Goal: Complete application form: Complete application form

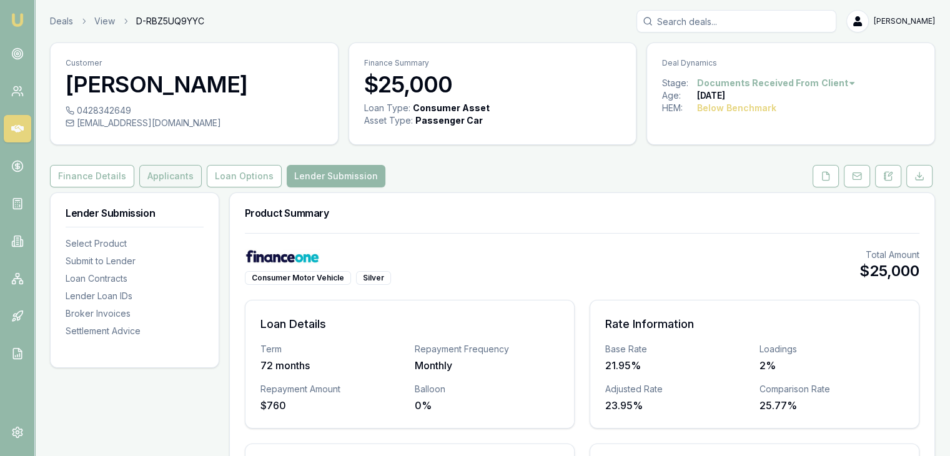
click at [163, 183] on button "Applicants" at bounding box center [170, 176] width 62 height 22
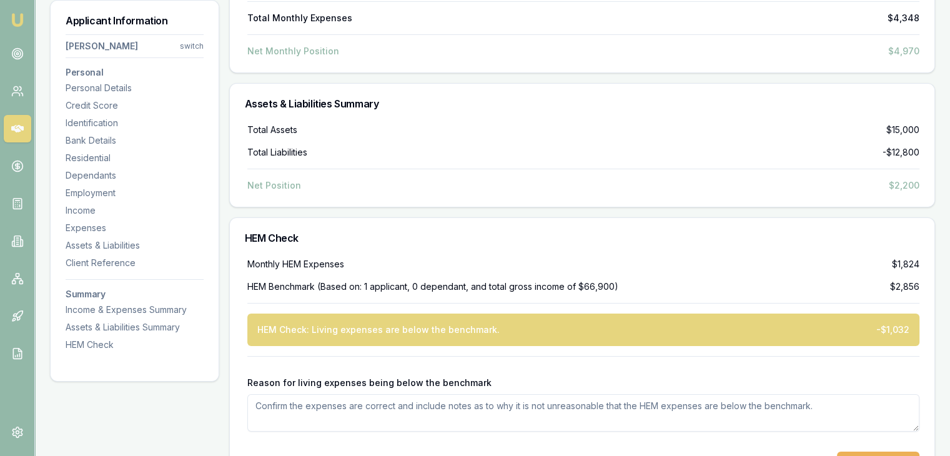
scroll to position [4348, 0]
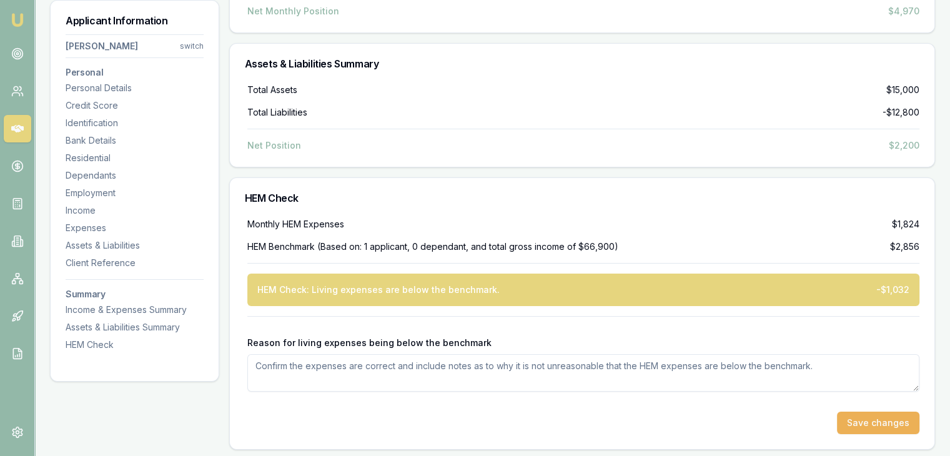
click at [307, 366] on textarea "Reason for living expenses being below the benchmark" at bounding box center [583, 372] width 672 height 37
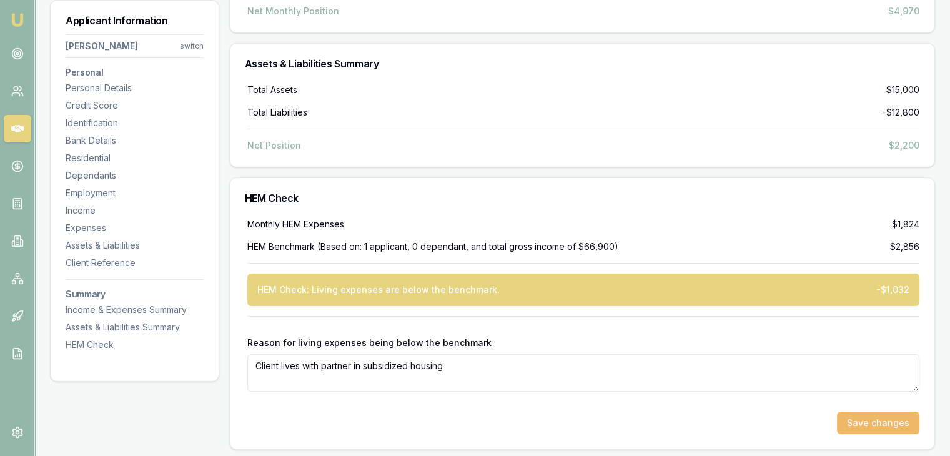
type textarea "Client lives with partner in subsidized housing"
click at [885, 420] on button "Save changes" at bounding box center [878, 422] width 82 height 22
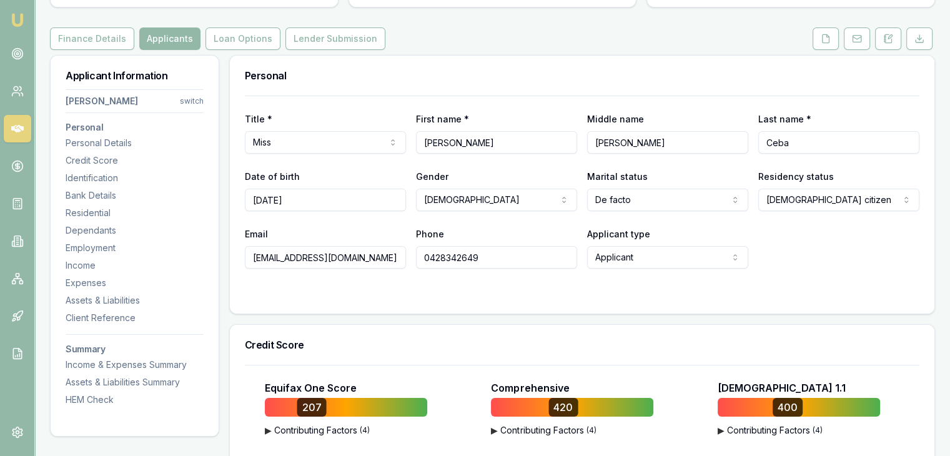
scroll to position [0, 0]
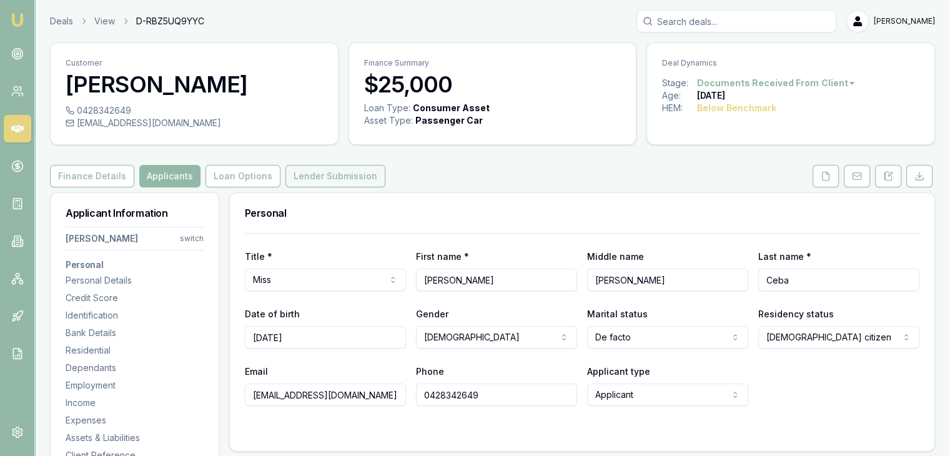
click at [328, 170] on button "Lender Submission" at bounding box center [335, 176] width 100 height 22
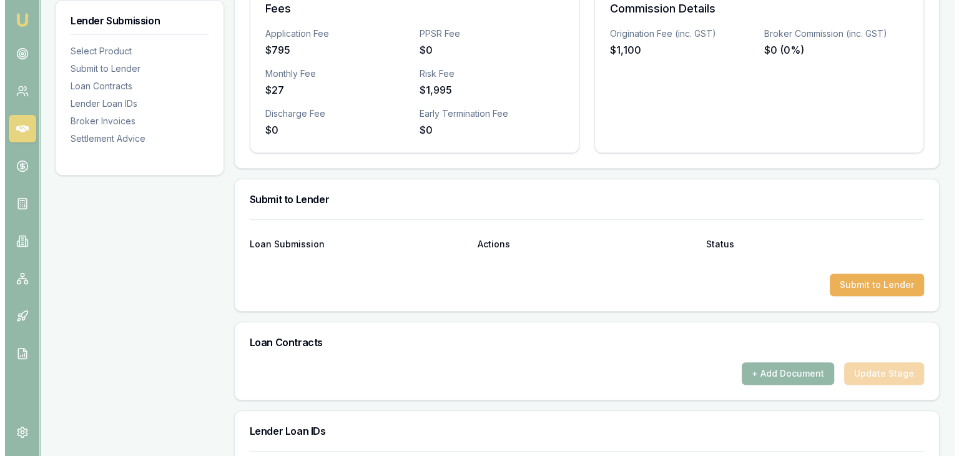
scroll to position [499, 0]
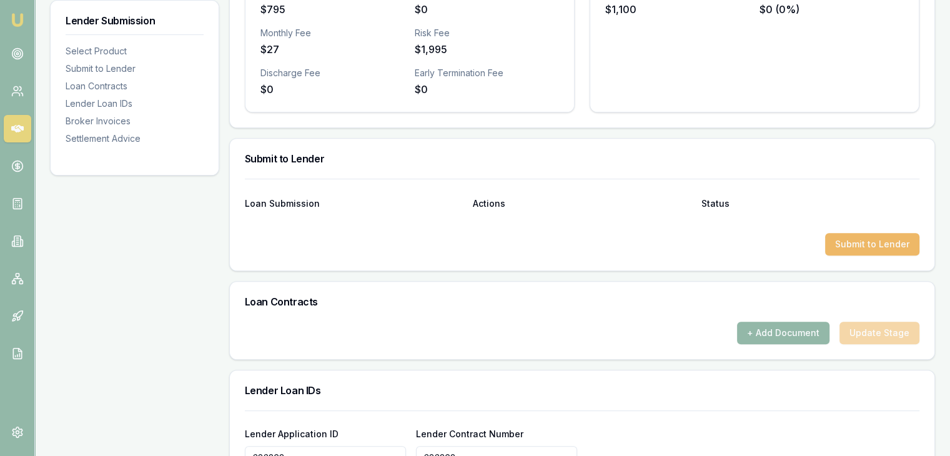
click at [865, 240] on button "Submit to Lender" at bounding box center [872, 244] width 94 height 22
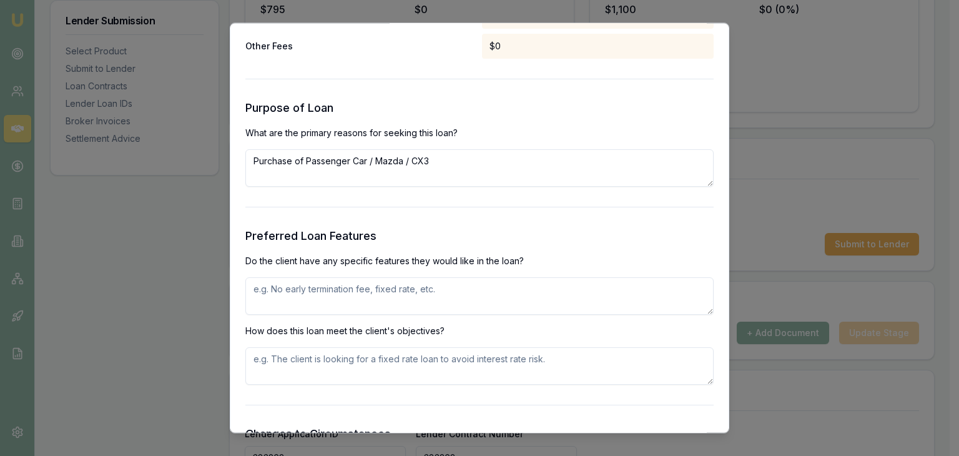
scroll to position [1311, 0]
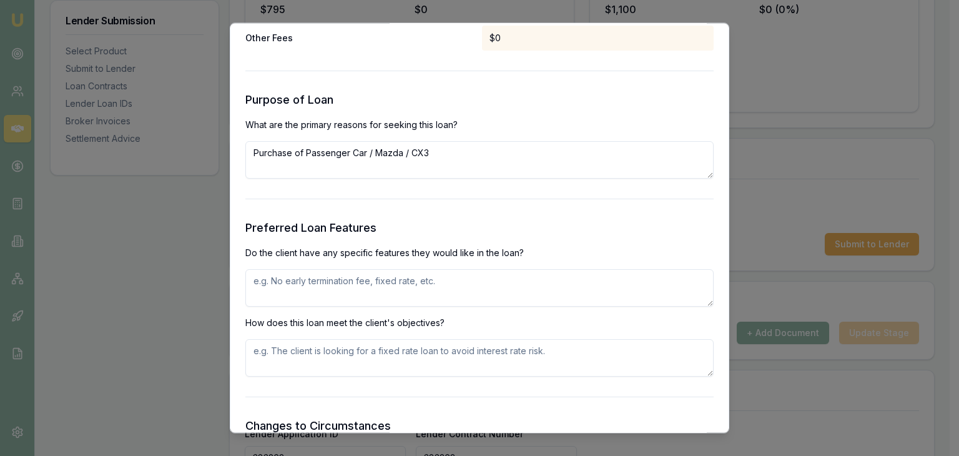
click at [337, 287] on textarea at bounding box center [479, 288] width 468 height 37
type textarea "None client just needs realiable transportation"
click at [276, 365] on textarea at bounding box center [479, 358] width 468 height 37
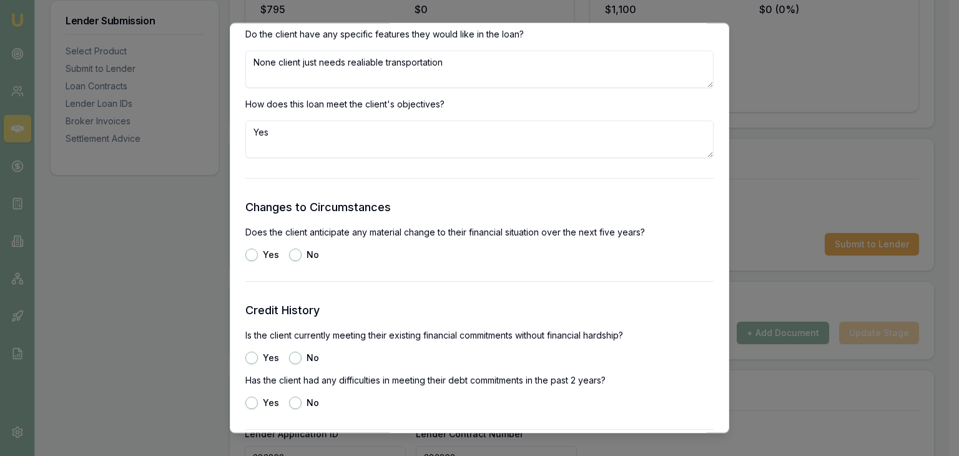
scroll to position [1561, 0]
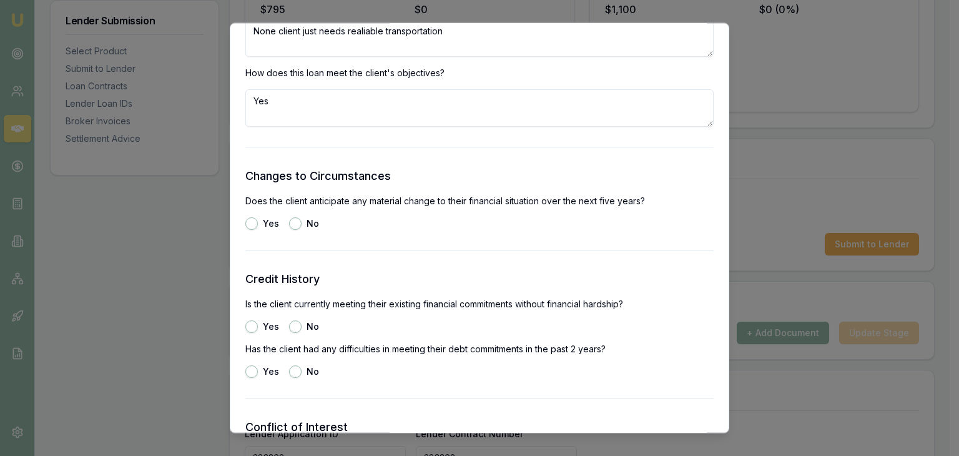
type textarea "Yes"
click at [290, 224] on button "No" at bounding box center [295, 224] width 12 height 12
radio input "true"
click at [251, 325] on button "Yes" at bounding box center [251, 327] width 12 height 12
radio input "true"
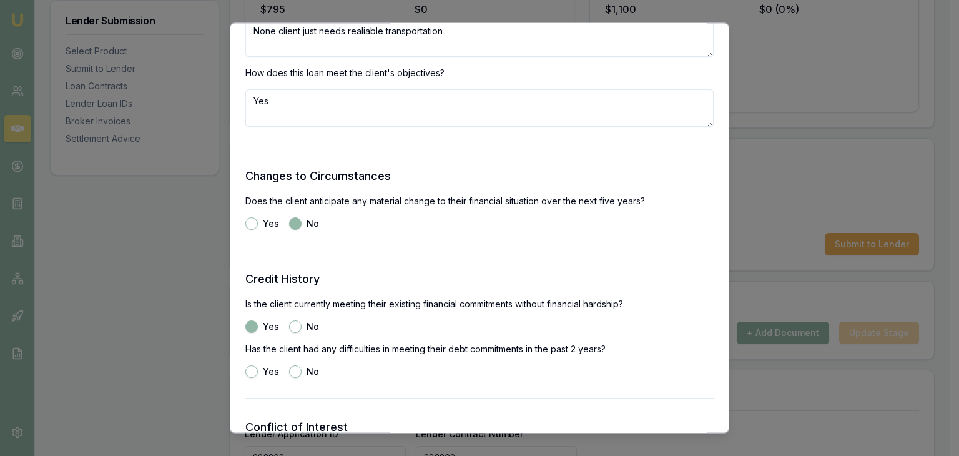
click at [297, 370] on button "No" at bounding box center [295, 372] width 12 height 12
radio input "true"
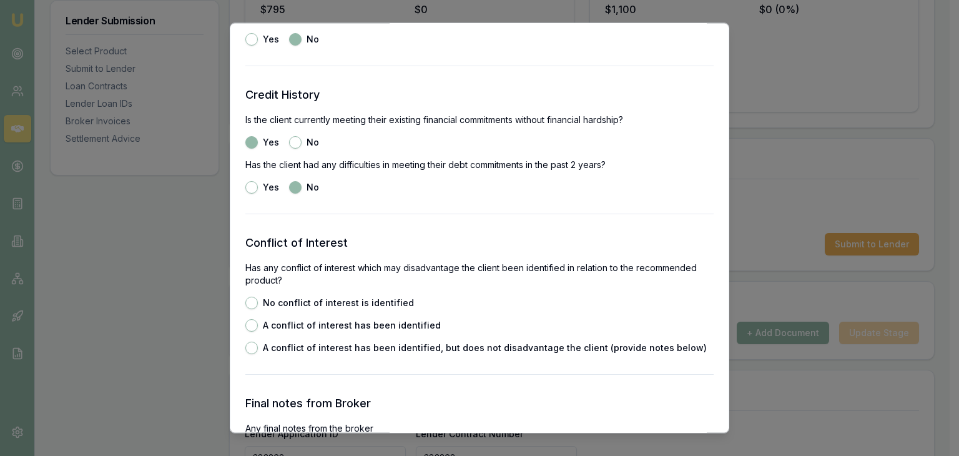
scroll to position [1748, 0]
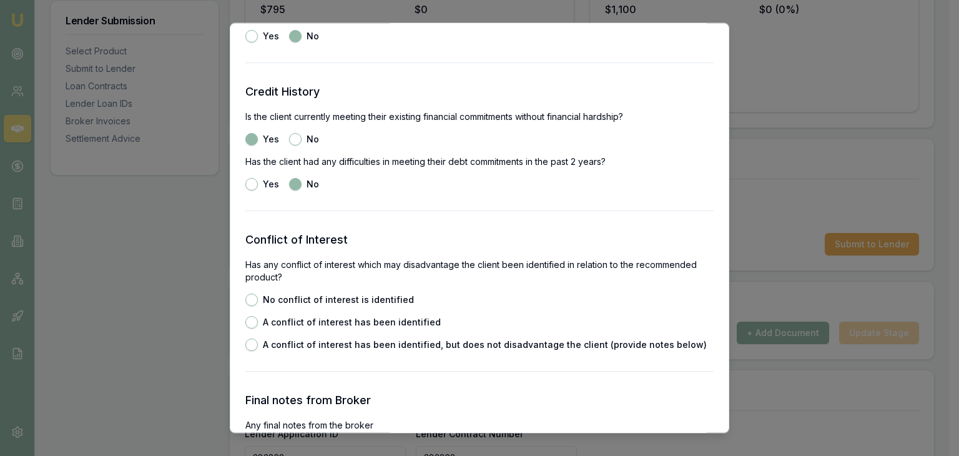
click at [252, 300] on button "No conflict of interest is identified" at bounding box center [251, 300] width 12 height 12
radio input "true"
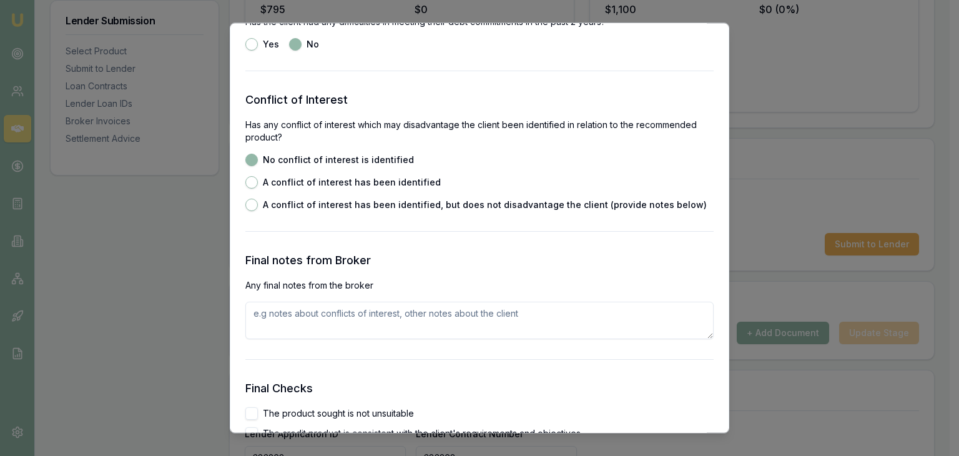
scroll to position [1935, 0]
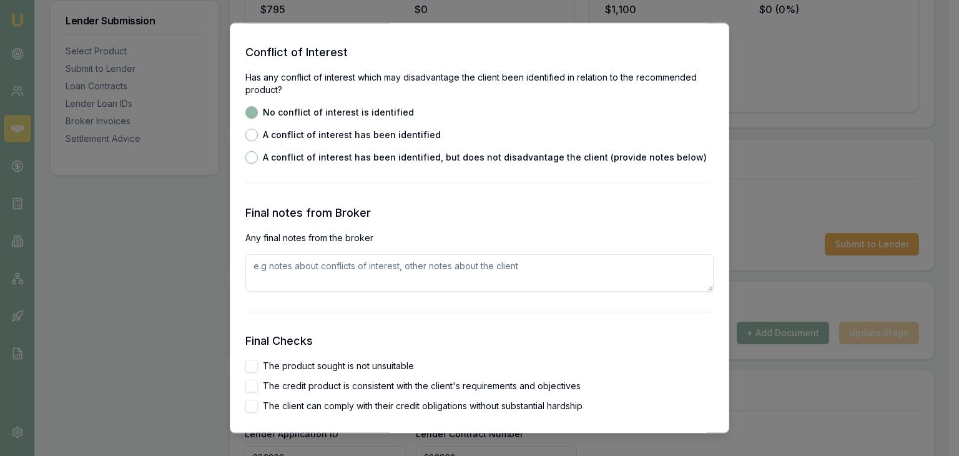
click at [310, 268] on textarea at bounding box center [479, 273] width 468 height 37
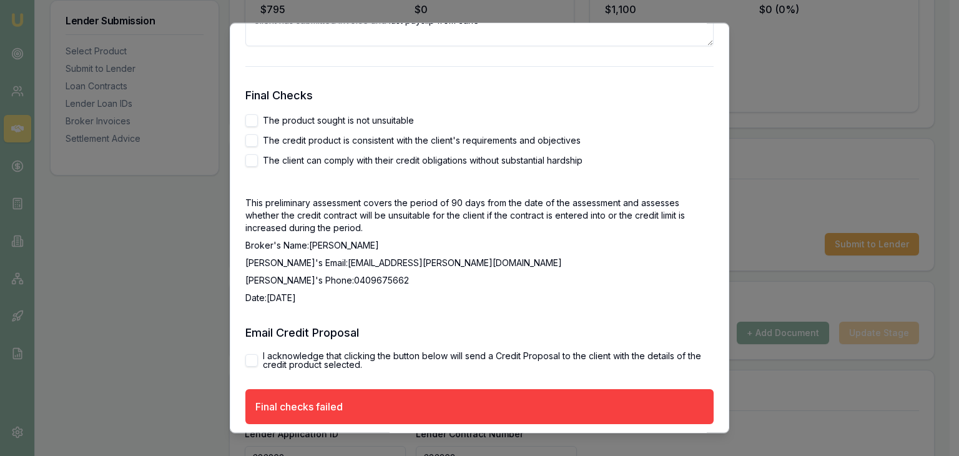
scroll to position [2185, 0]
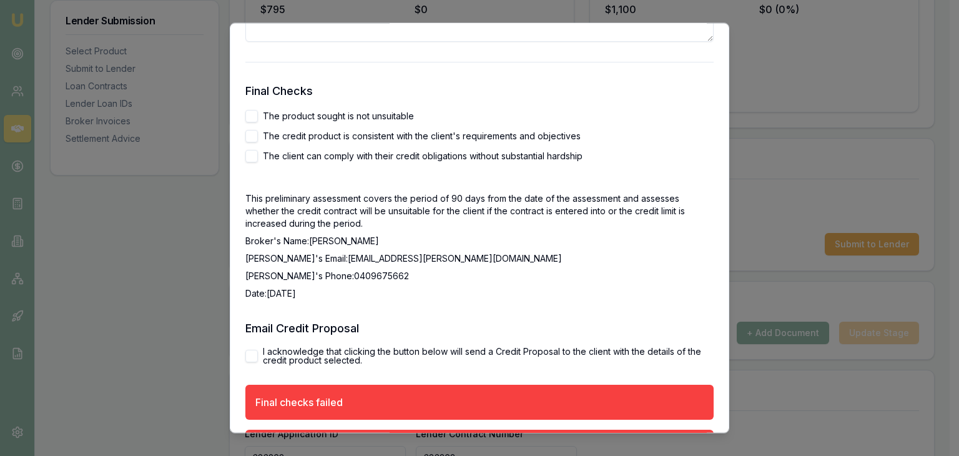
type textarea "Client has submitted invoice and last payslip from June"
click at [247, 117] on button "The product sought is not unsuitable" at bounding box center [251, 117] width 12 height 12
checkbox input "true"
click at [250, 138] on button "The credit product is consistent with the client's requirements and objectives" at bounding box center [251, 136] width 12 height 12
checkbox input "true"
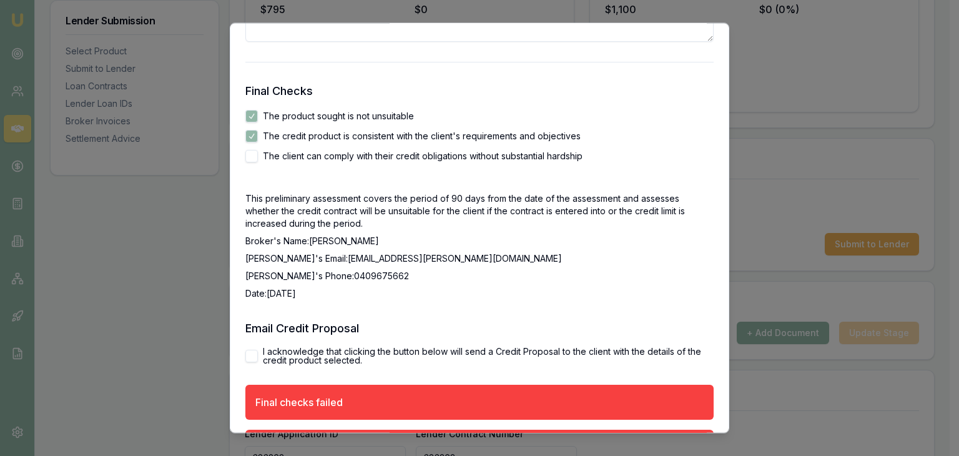
click at [248, 155] on button "The client can comply with their credit obligations without substantial hardship" at bounding box center [251, 156] width 12 height 12
checkbox input "true"
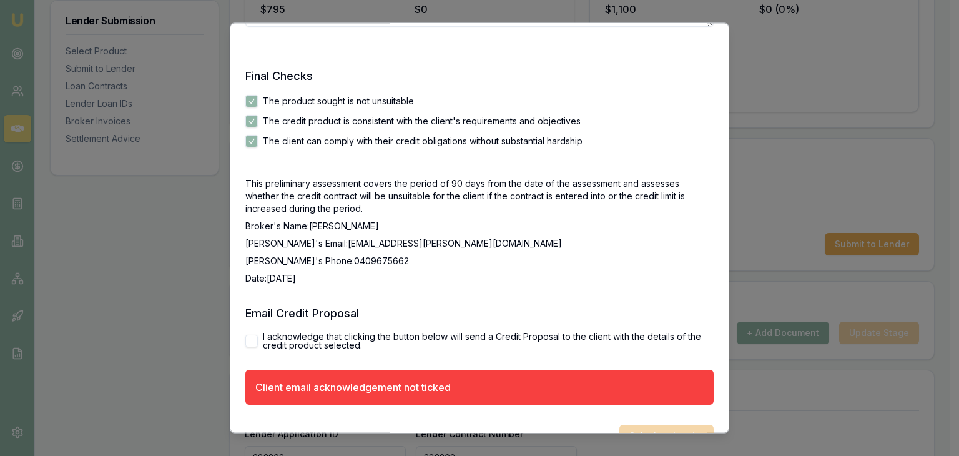
scroll to position [2230, 0]
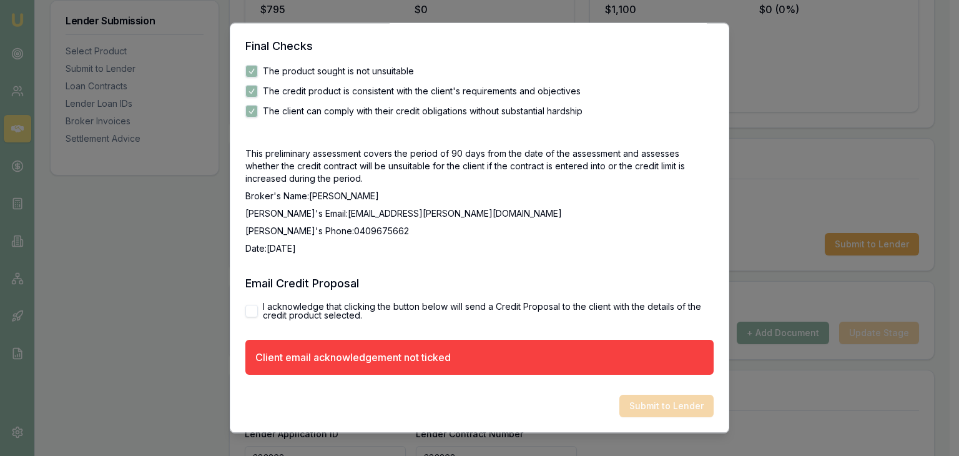
click at [252, 305] on button "I acknowledge that clicking the button below will send a Credit Proposal to the…" at bounding box center [251, 311] width 12 height 12
checkbox input "true"
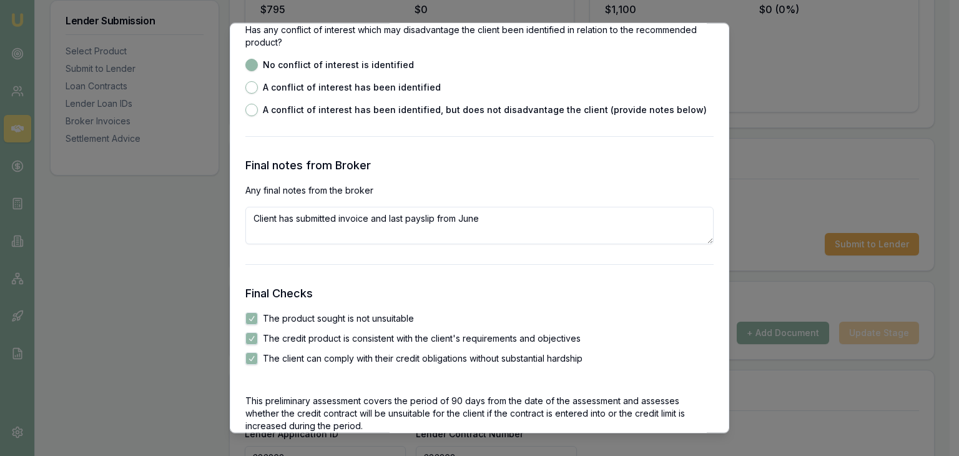
scroll to position [2175, 0]
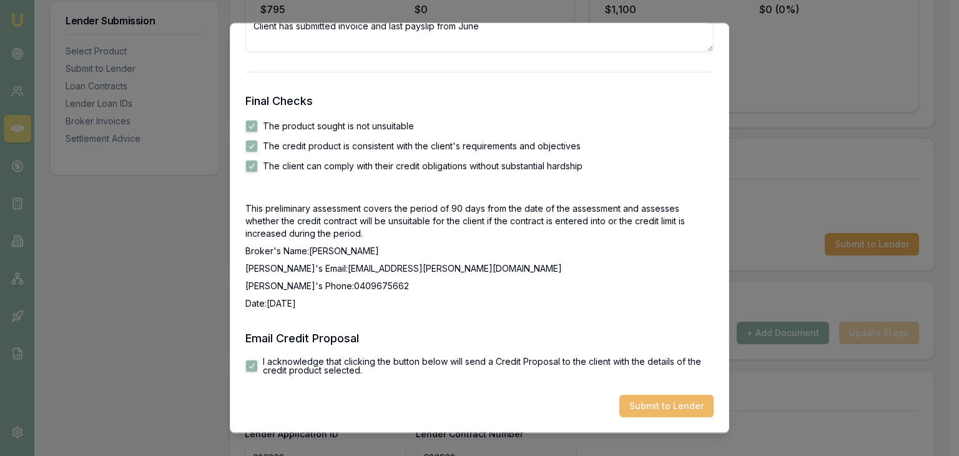
click at [654, 408] on button "Submit to Lender" at bounding box center [666, 406] width 94 height 22
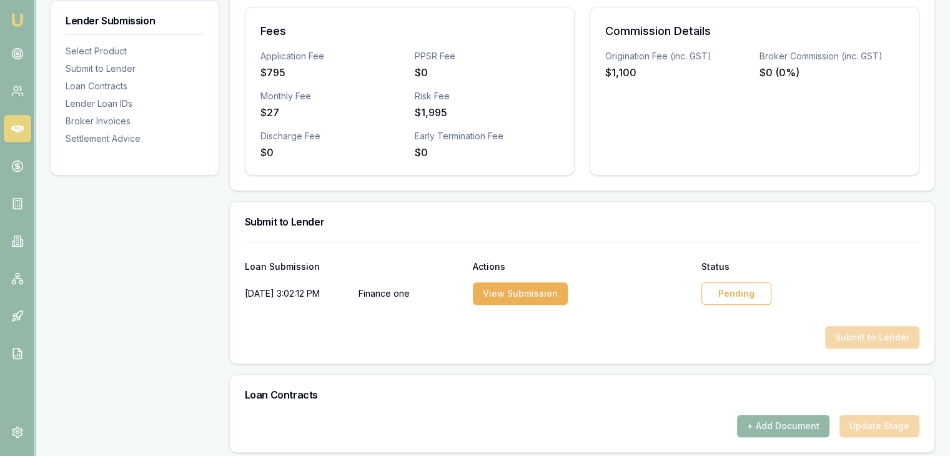
scroll to position [437, 0]
click at [534, 290] on button "View Submission" at bounding box center [520, 293] width 95 height 22
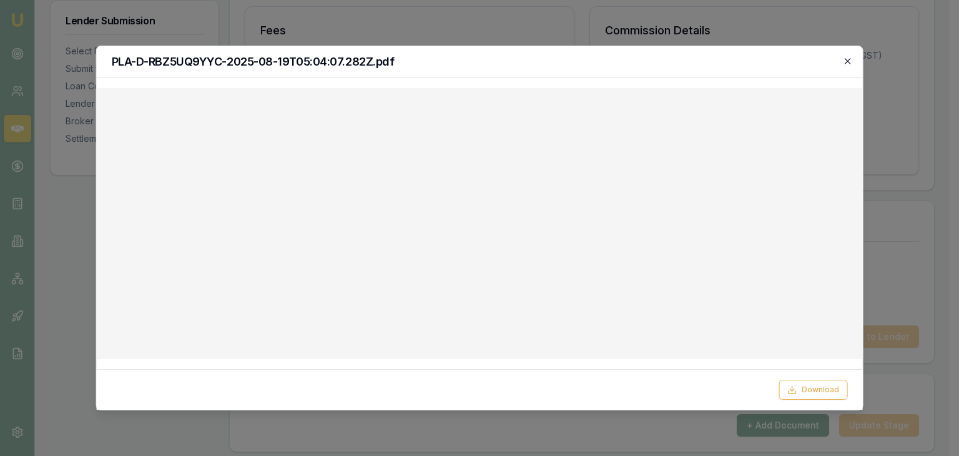
click at [850, 61] on icon "button" at bounding box center [847, 61] width 10 height 10
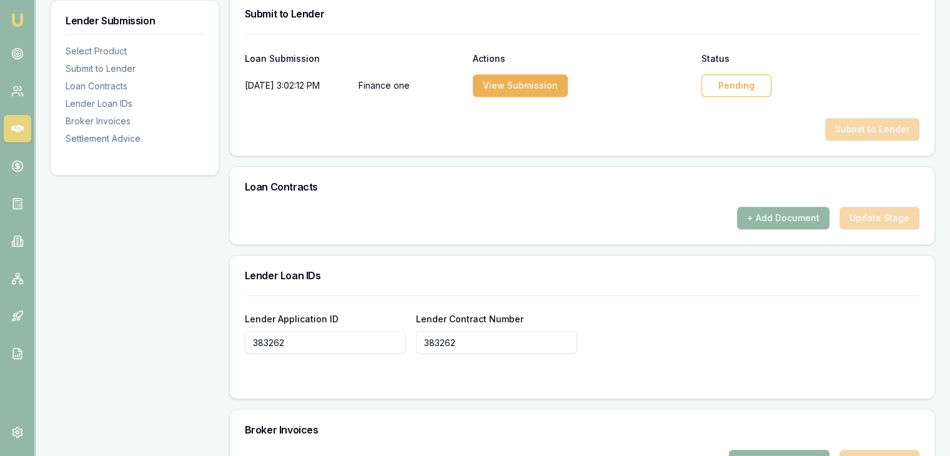
scroll to position [687, 0]
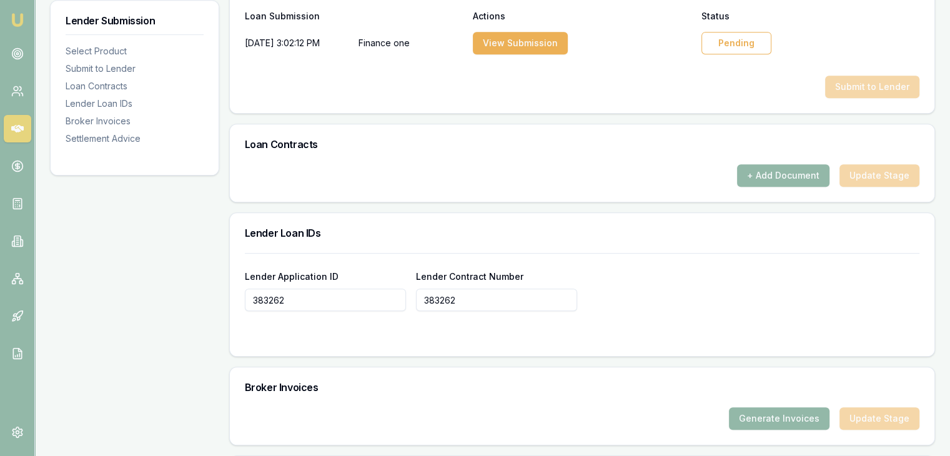
click at [733, 41] on div "Pending" at bounding box center [736, 43] width 70 height 22
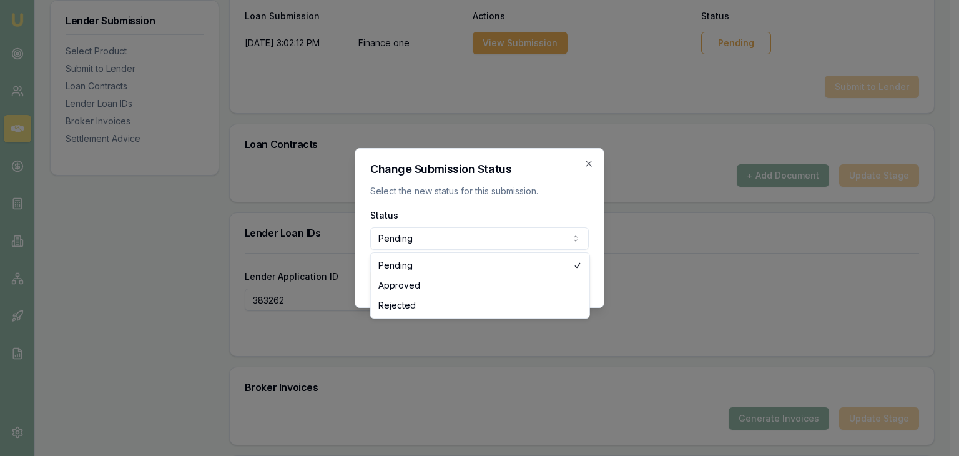
select select "APPROVED"
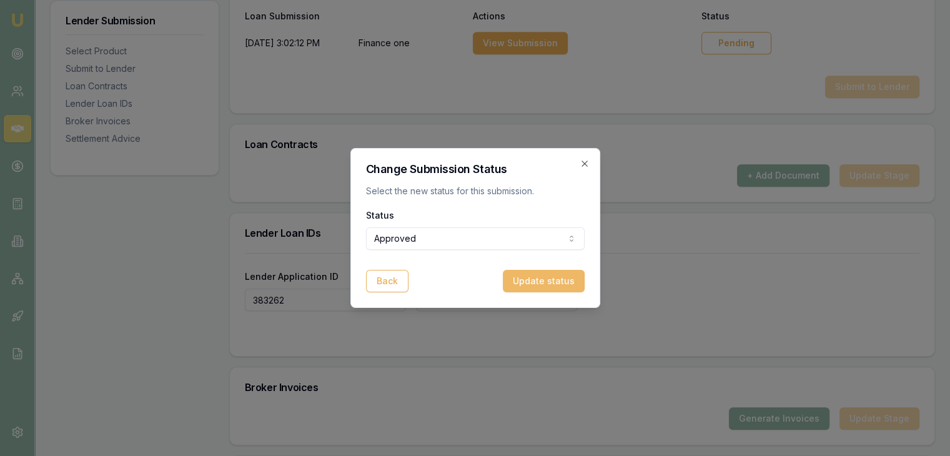
click at [539, 286] on button "Update status" at bounding box center [544, 281] width 82 height 22
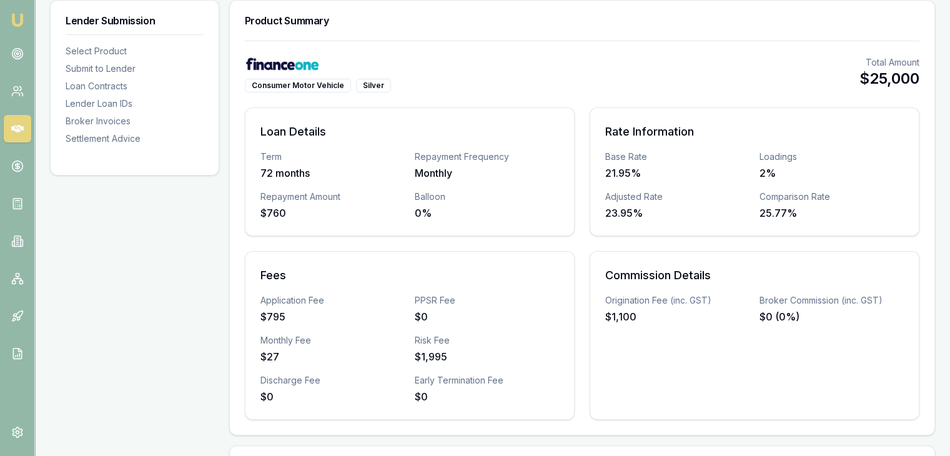
scroll to position [0, 0]
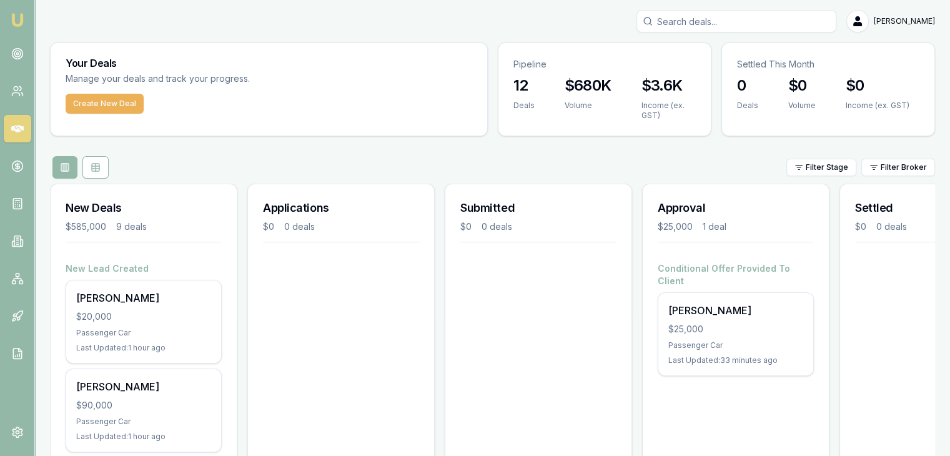
click at [704, 31] on input "Search deals" at bounding box center [736, 21] width 200 height 22
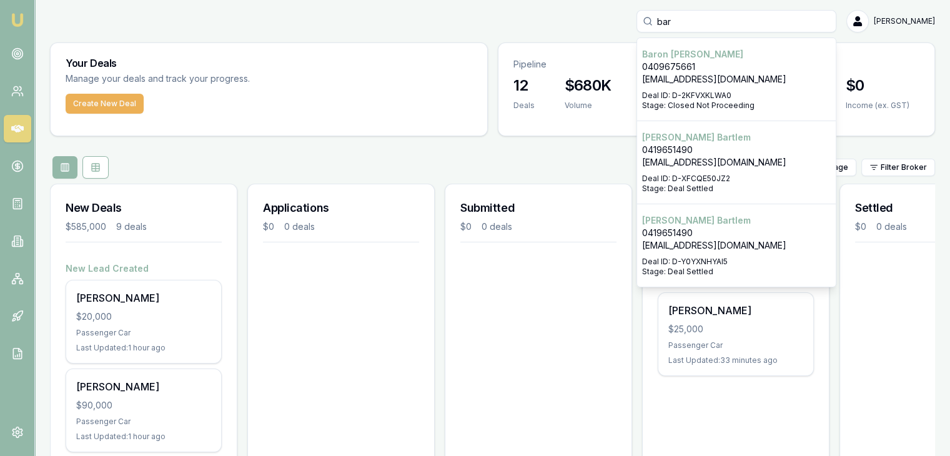
type input "bar"
click at [709, 79] on p "[EMAIL_ADDRESS][DOMAIN_NAME]" at bounding box center [736, 79] width 189 height 12
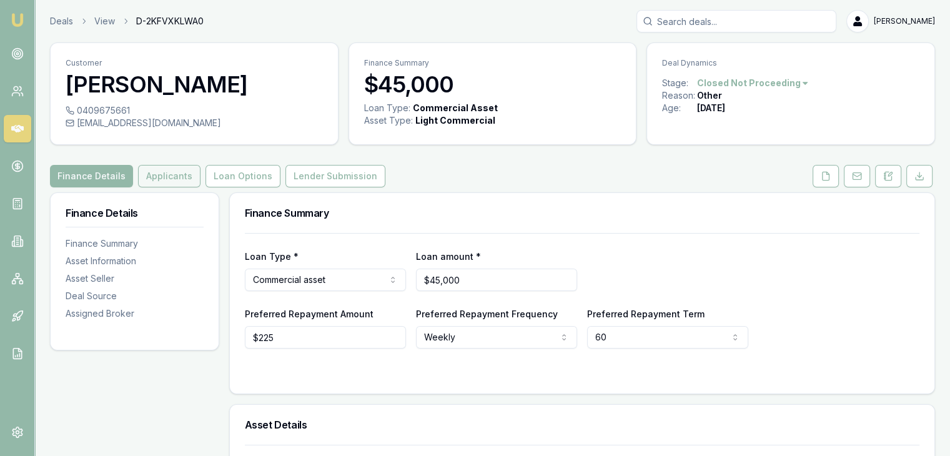
click at [160, 177] on button "Applicants" at bounding box center [169, 176] width 62 height 22
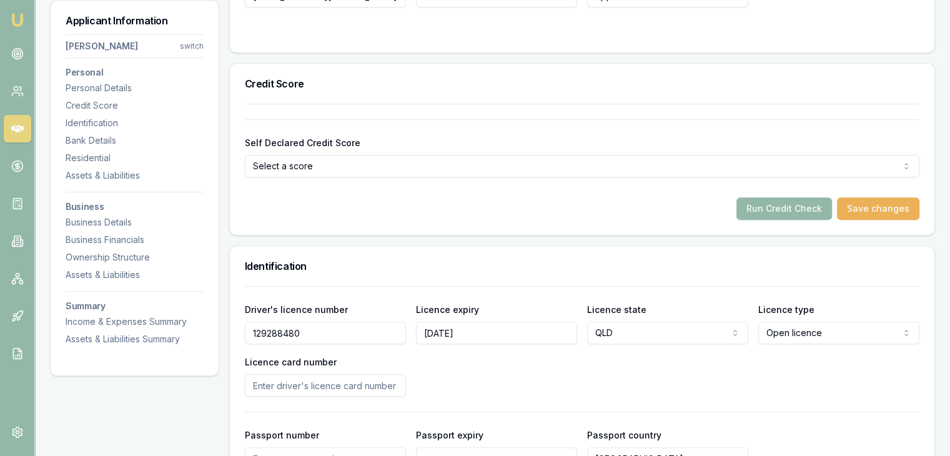
scroll to position [187, 0]
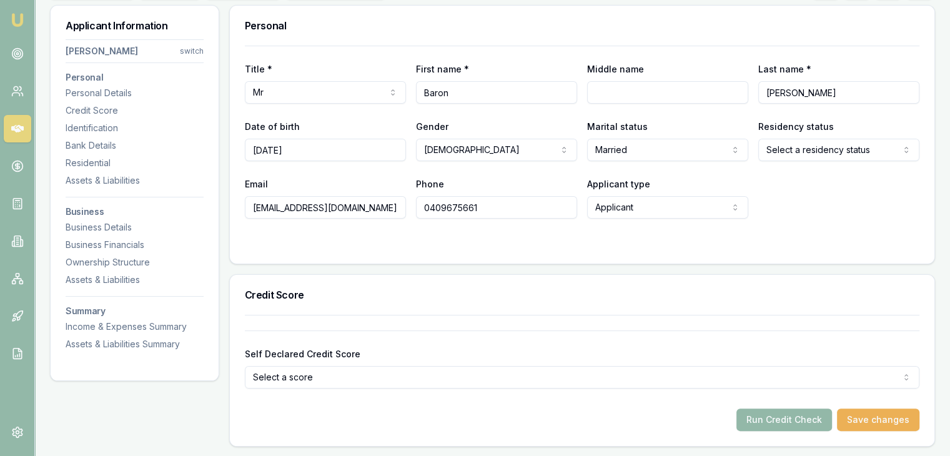
drag, startPoint x: 497, startPoint y: 208, endPoint x: 303, endPoint y: 225, distance: 195.0
click at [303, 225] on form "Title * Mr Mr Mrs Miss Ms Dr Prof First name * Baron Middle name Last name * Ke…" at bounding box center [582, 147] width 674 height 203
paste input "4950 394 884"
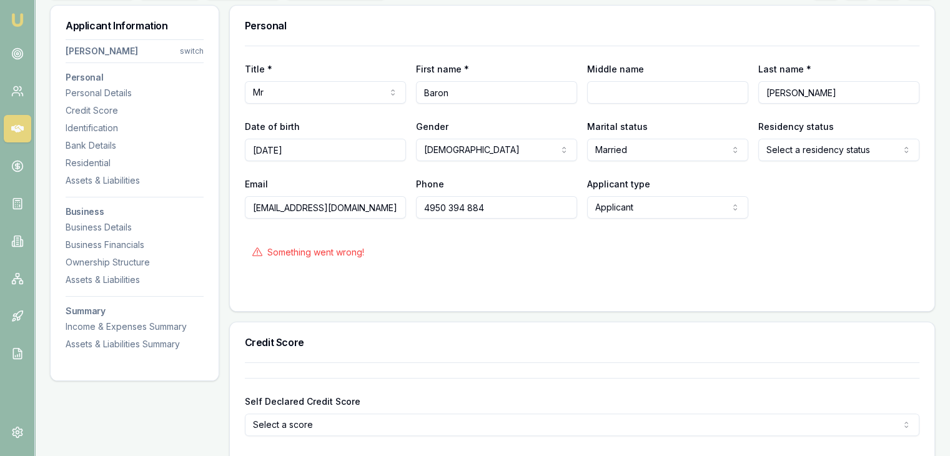
type input "0409675661"
click at [353, 212] on input "[EMAIL_ADDRESS][DOMAIN_NAME]" at bounding box center [325, 207] width 161 height 22
drag, startPoint x: 356, startPoint y: 205, endPoint x: 146, endPoint y: 209, distance: 209.8
paste input "ron.ketterman+test_01@emumoney.com.au"
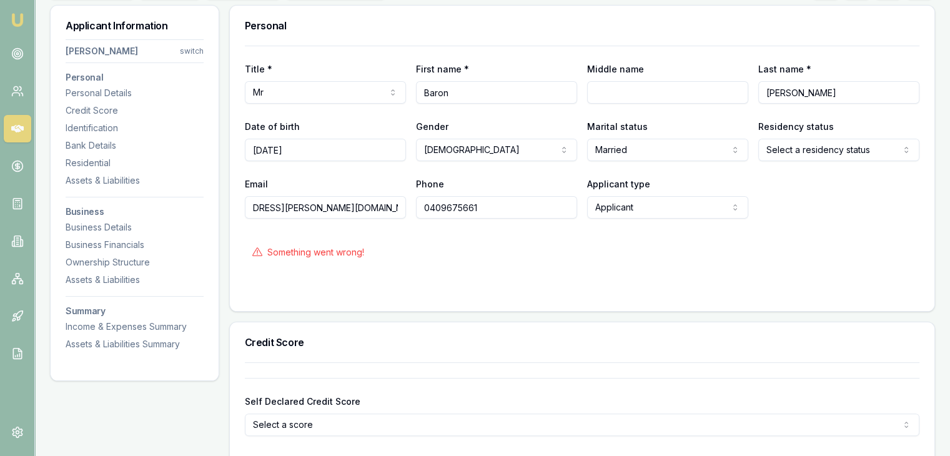
scroll to position [0, 0]
type input "[EMAIL_ADDRESS][DOMAIN_NAME]"
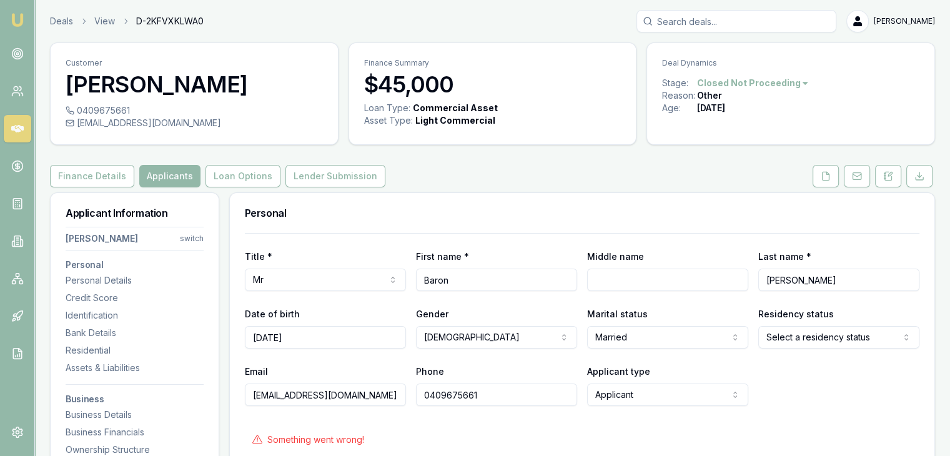
scroll to position [62, 0]
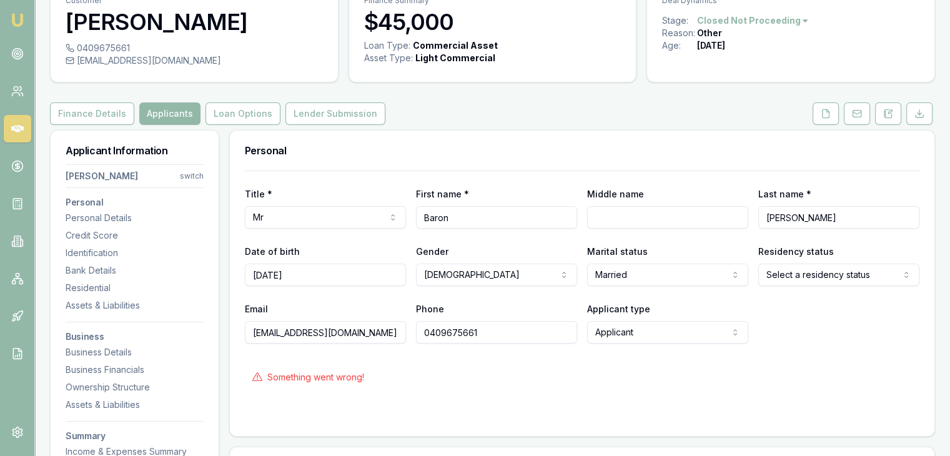
paste input "4950 394 884"
click at [425, 333] on input "4950 394 884" at bounding box center [496, 332] width 161 height 22
type input "4950 394 884"
click at [355, 332] on input "[EMAIL_ADDRESS][DOMAIN_NAME]" at bounding box center [325, 332] width 161 height 22
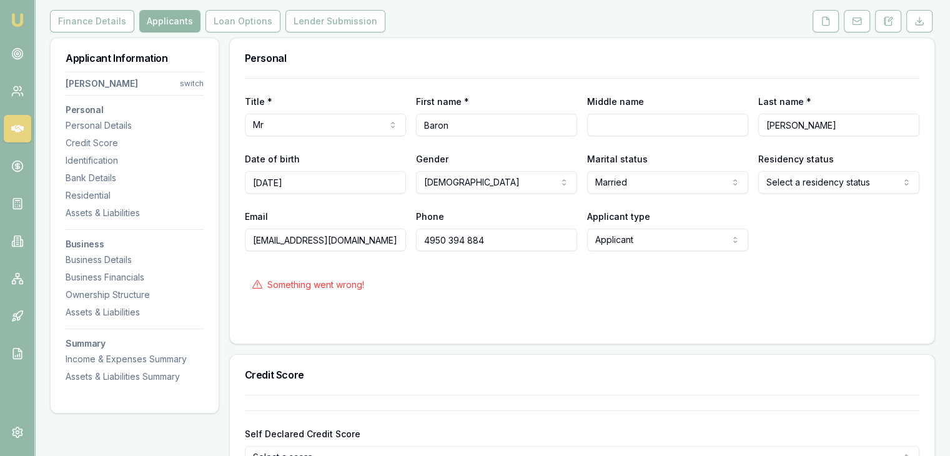
scroll to position [125, 0]
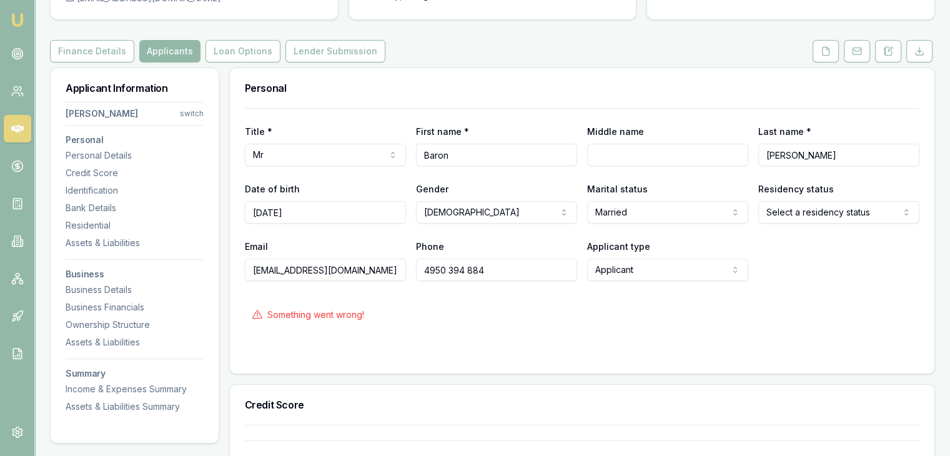
click at [439, 315] on div "Something went wrong!" at bounding box center [582, 314] width 674 height 27
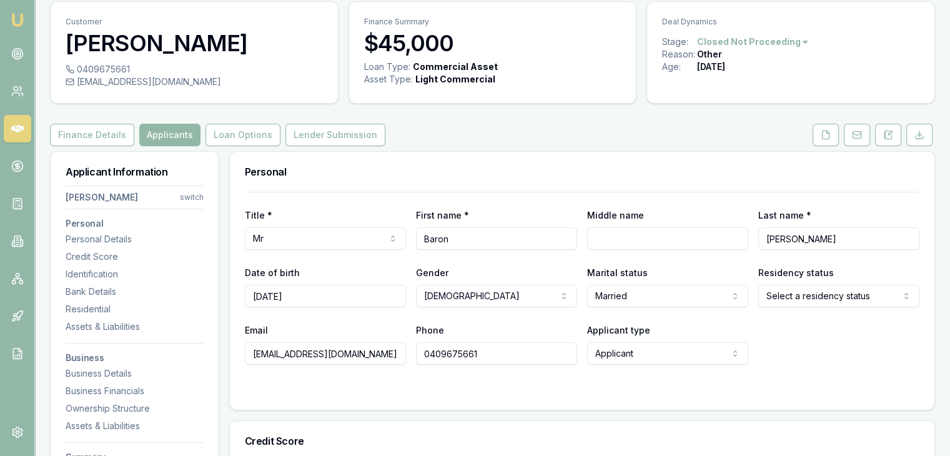
scroll to position [62, 0]
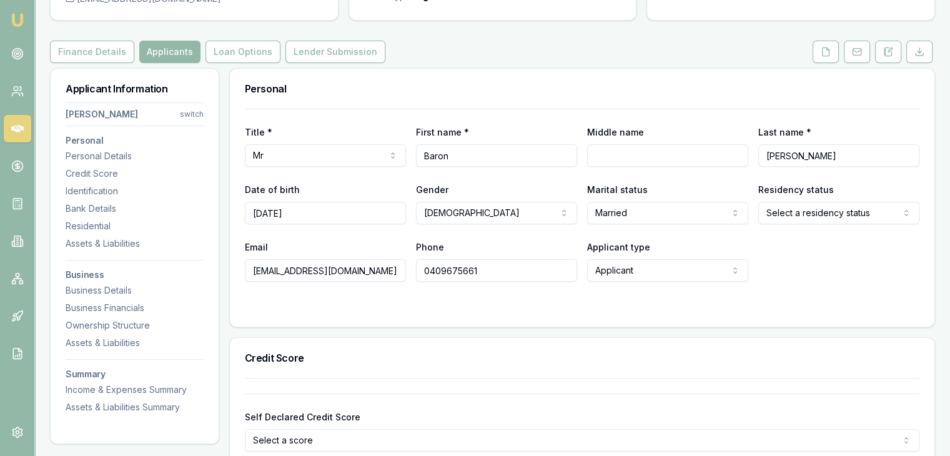
scroll to position [125, 0]
drag, startPoint x: 481, startPoint y: 270, endPoint x: 355, endPoint y: 279, distance: 127.0
click at [355, 279] on div "Email [EMAIL_ADDRESS][DOMAIN_NAME] Phone [PHONE_NUMBER] Applicant type Applican…" at bounding box center [582, 259] width 674 height 42
paste input "4950 394 884"
click at [468, 270] on input "4950 394 884" at bounding box center [496, 269] width 161 height 22
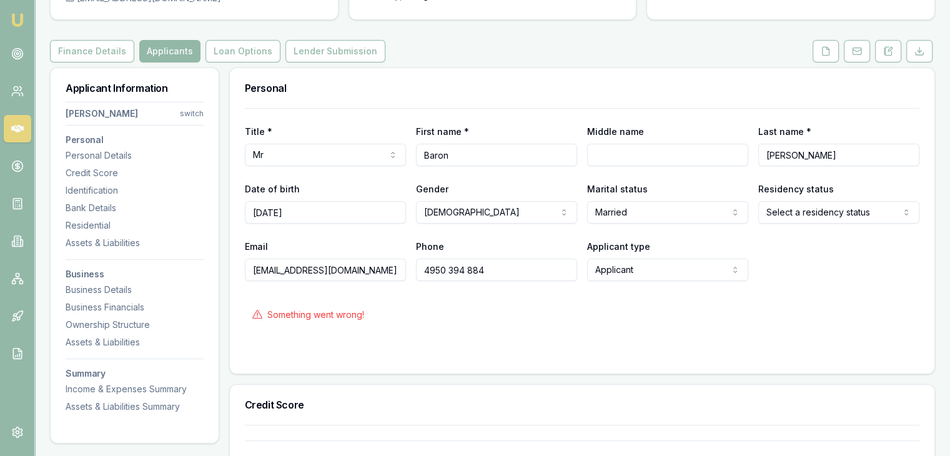
click at [450, 271] on input "4950 394 884" at bounding box center [496, 269] width 161 height 22
type input "4950 394 884"
click at [450, 265] on input "4950 394 884" at bounding box center [496, 269] width 161 height 22
click at [574, 323] on div "Something went wrong!" at bounding box center [582, 314] width 674 height 27
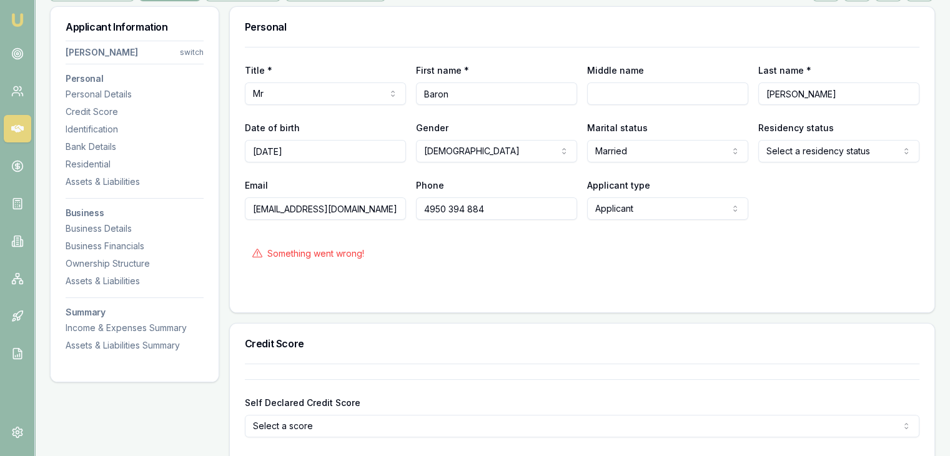
scroll to position [187, 0]
click at [445, 209] on input "4950 394 884" at bounding box center [496, 207] width 161 height 22
type input "4950 339 488494"
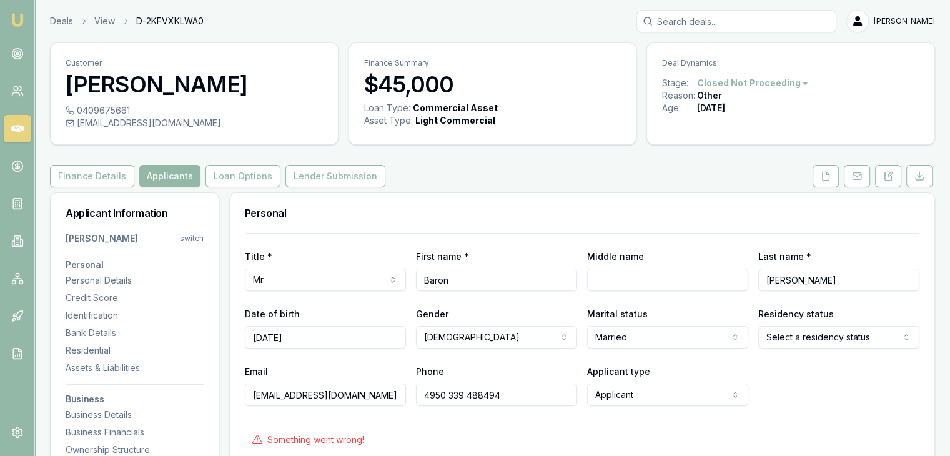
drag, startPoint x: 504, startPoint y: 393, endPoint x: 344, endPoint y: 395, distance: 159.8
click at [344, 395] on div "Email [EMAIL_ADDRESS][DOMAIN_NAME] Phone [PHONE_NUMBER] Applicant type Applican…" at bounding box center [582, 384] width 674 height 42
click at [611, 278] on input "Middle name" at bounding box center [667, 279] width 161 height 22
paste input "4950394884"
type input "4950394884"
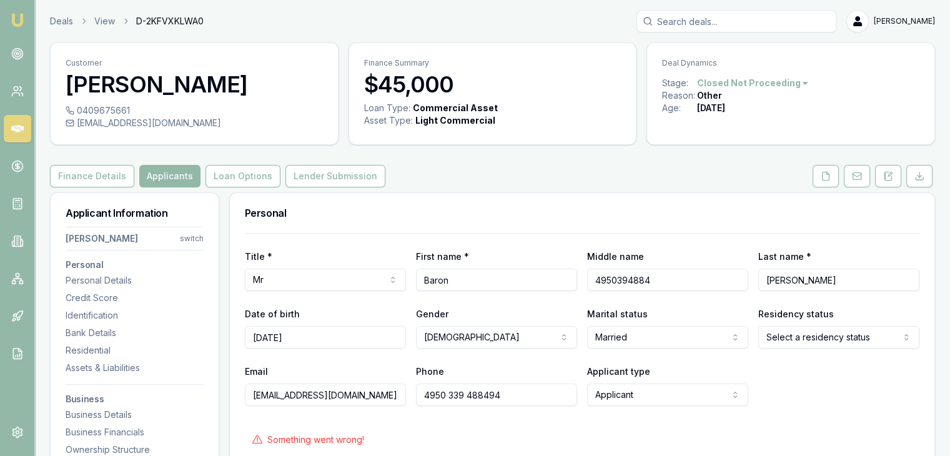
drag, startPoint x: 514, startPoint y: 395, endPoint x: 348, endPoint y: 394, distance: 166.1
click at [348, 394] on div "Email [EMAIL_ADDRESS][DOMAIN_NAME] Phone [PHONE_NUMBER] Applicant type Applican…" at bounding box center [582, 384] width 674 height 42
type input "4950 394 884"
drag, startPoint x: 656, startPoint y: 280, endPoint x: 507, endPoint y: 290, distance: 149.0
click at [509, 289] on div "Title * Mr Mr Mrs Miss Ms Dr Prof First name * [PERSON_NAME] Middle name 495039…" at bounding box center [582, 269] width 674 height 42
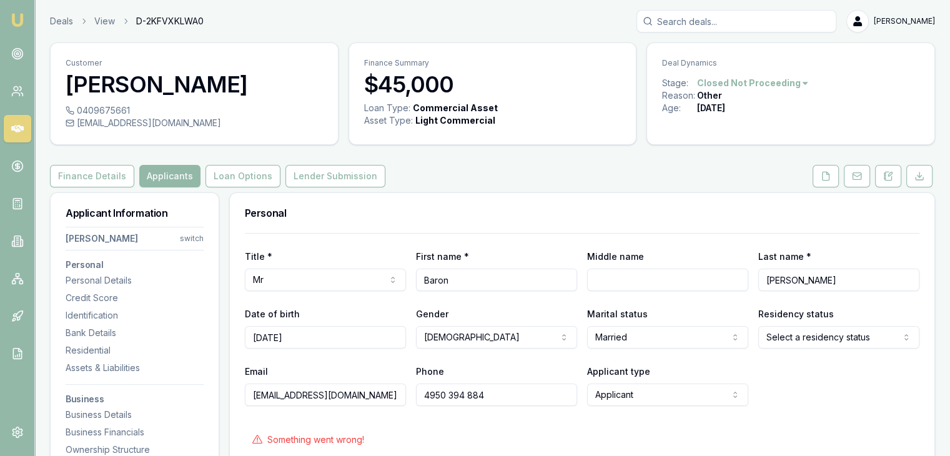
click at [823, 400] on div "Email [EMAIL_ADDRESS][DOMAIN_NAME] Phone [PHONE_NUMBER] Applicant type Applican…" at bounding box center [582, 384] width 674 height 42
click at [332, 411] on form "Title * Mr Mr Mrs Miss Ms Dr Prof First name * [PERSON_NAME] Middle name Last n…" at bounding box center [582, 358] width 674 height 250
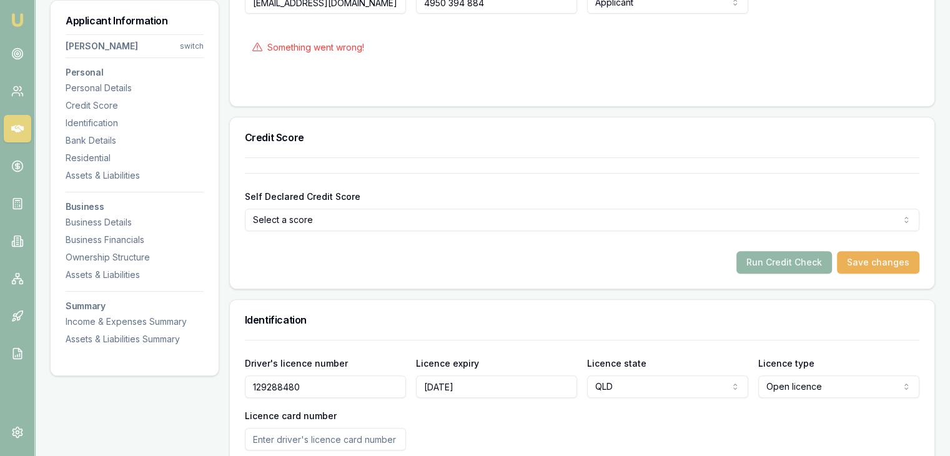
scroll to position [312, 0]
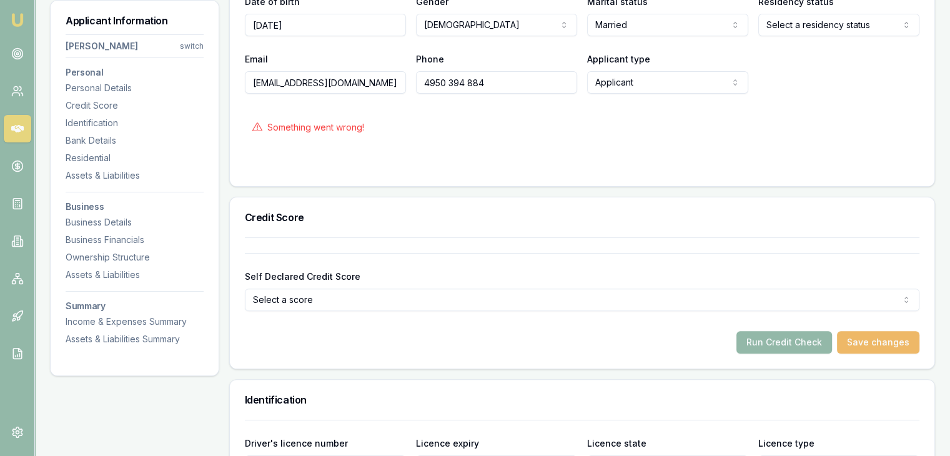
click at [869, 339] on button "Save changes" at bounding box center [878, 342] width 82 height 22
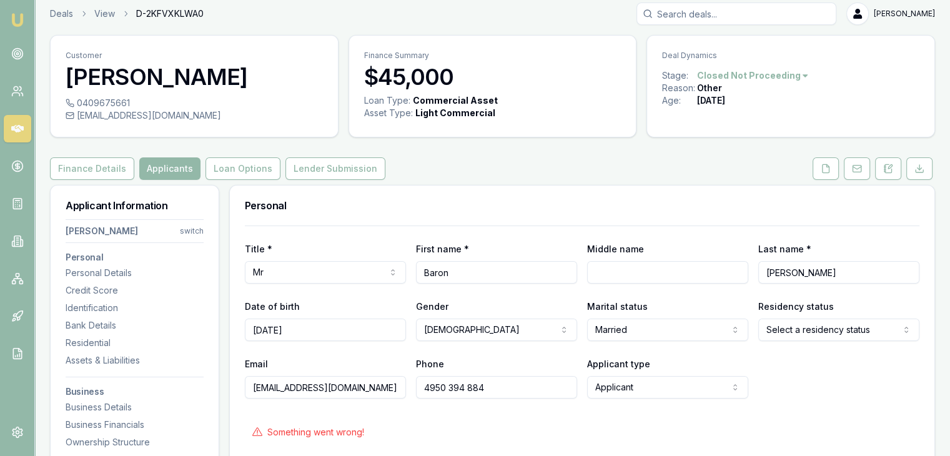
scroll to position [0, 0]
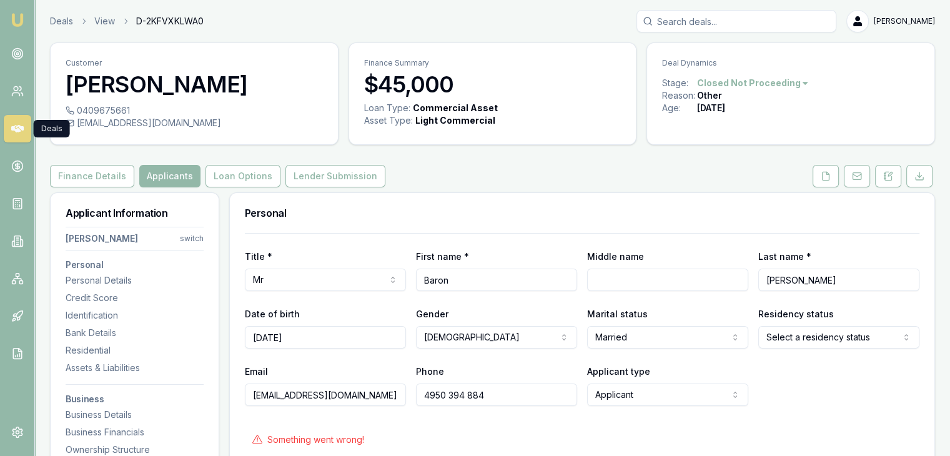
click at [16, 130] on icon at bounding box center [17, 128] width 12 height 7
